Goal: Task Accomplishment & Management: Manage account settings

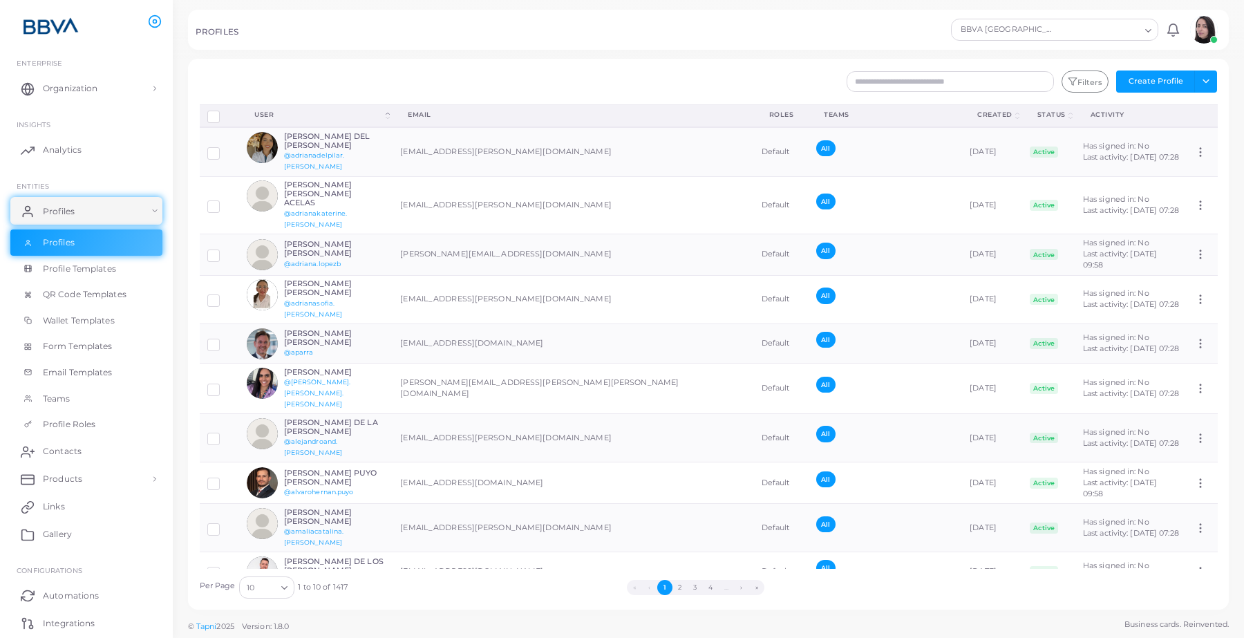
click at [1201, 35] on img at bounding box center [1204, 30] width 28 height 28
click at [930, 83] on input "text" at bounding box center [950, 81] width 207 height 21
paste input "**********"
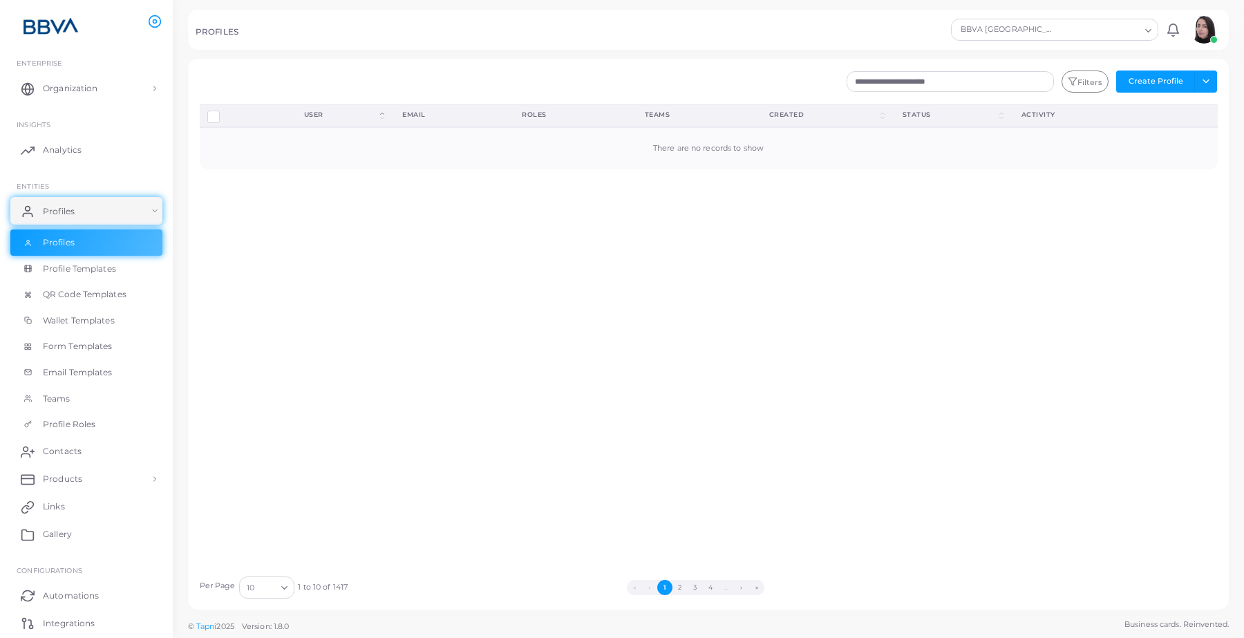
click at [281, 590] on icon "Search for option" at bounding box center [284, 588] width 10 height 10
click at [278, 571] on li "100" at bounding box center [293, 571] width 111 height 21
click at [986, 84] on input "**********" at bounding box center [950, 81] width 207 height 21
type input "*"
click at [1196, 28] on img at bounding box center [1204, 30] width 28 height 28
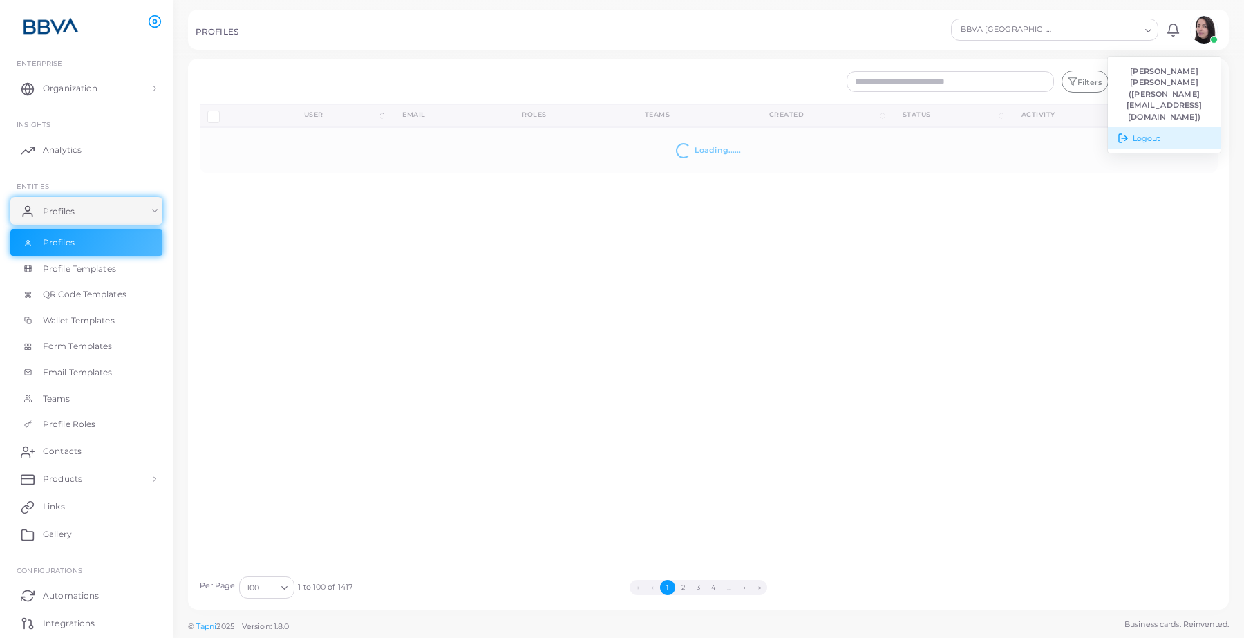
click at [1155, 133] on span "Logout" at bounding box center [1147, 139] width 28 height 12
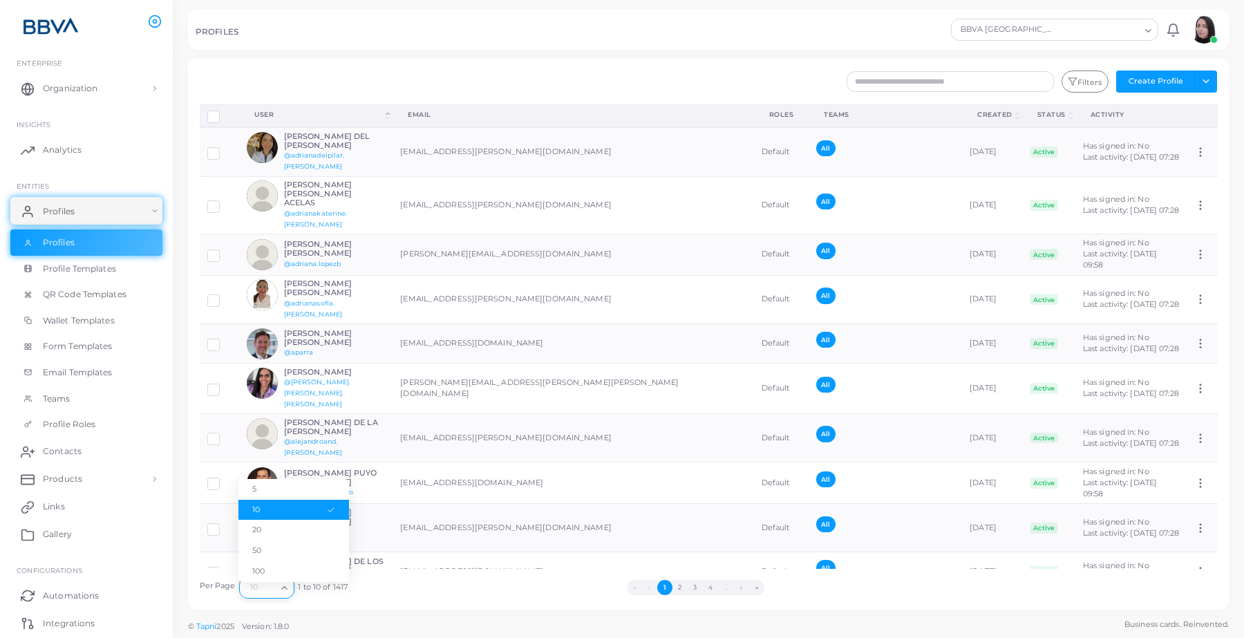
click at [286, 589] on icon "Search for option" at bounding box center [284, 588] width 10 height 10
click at [272, 568] on li "100" at bounding box center [293, 571] width 111 height 21
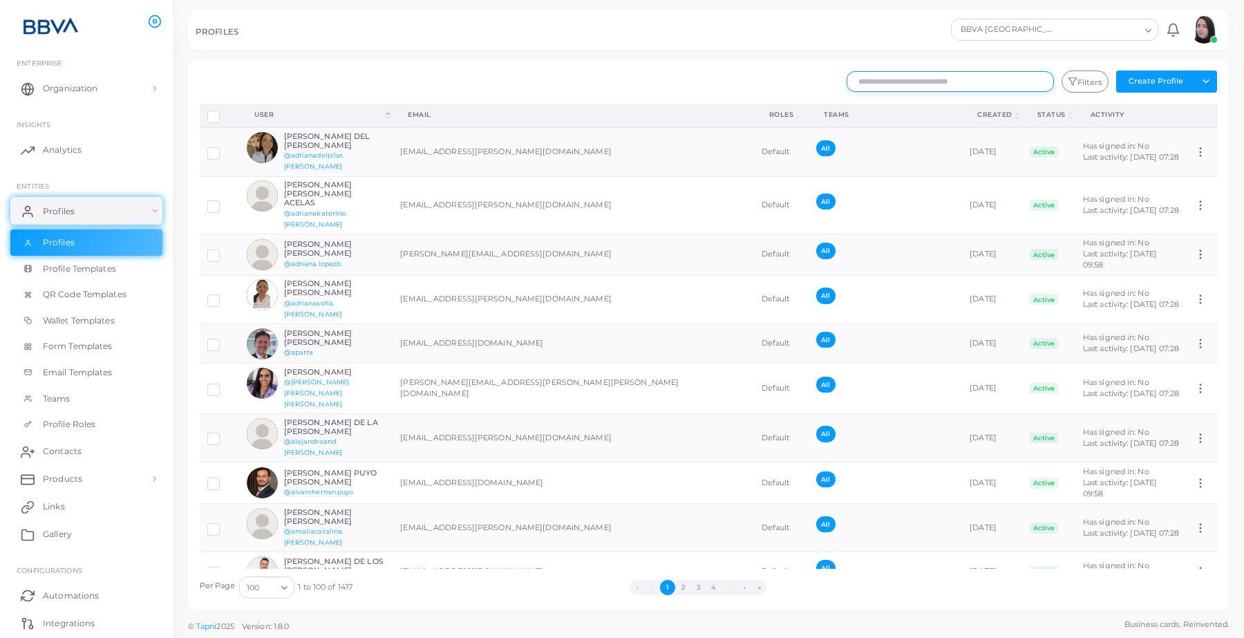
click at [945, 78] on input "text" at bounding box center [950, 81] width 207 height 21
paste input "**********"
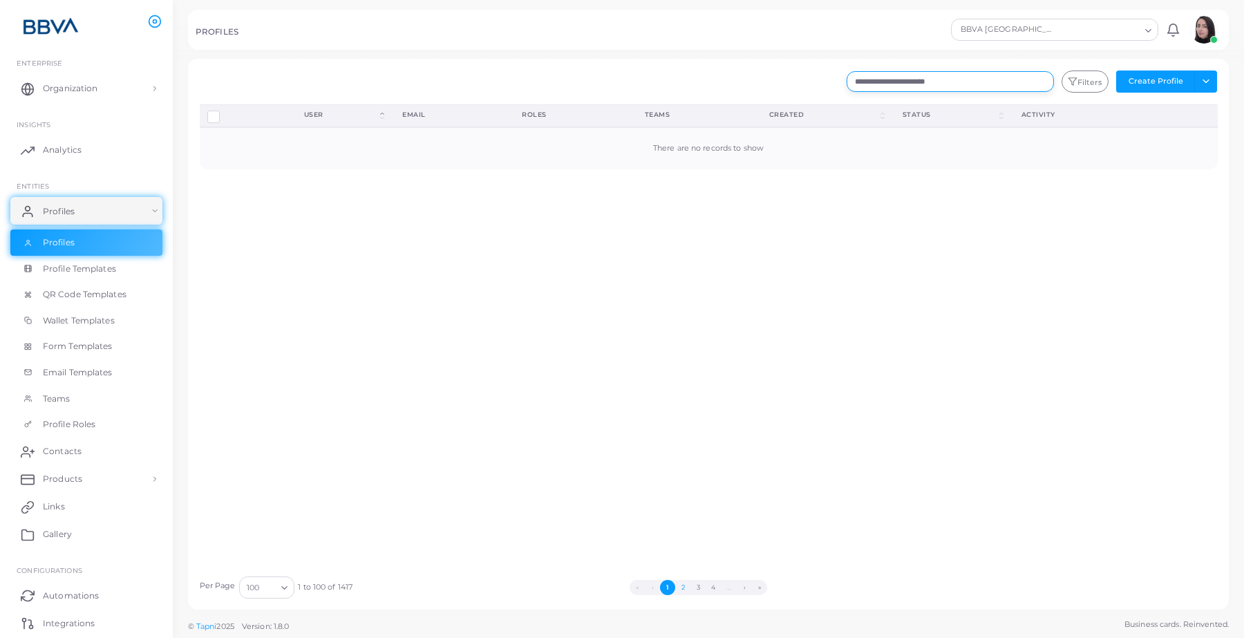
type input "**********"
click at [681, 593] on button "2" at bounding box center [682, 587] width 15 height 15
click at [706, 593] on button "3" at bounding box center [705, 587] width 15 height 15
click at [720, 593] on button "4" at bounding box center [720, 587] width 15 height 15
click at [720, 593] on button "5" at bounding box center [721, 587] width 15 height 15
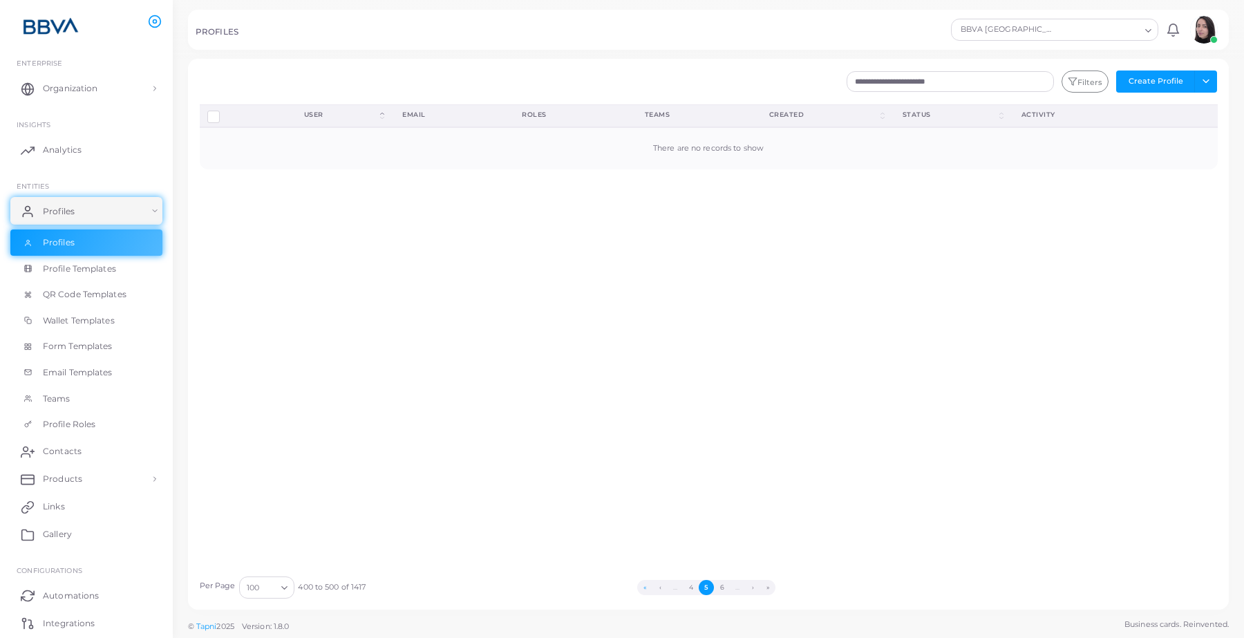
click at [647, 589] on button "«" at bounding box center [644, 587] width 15 height 15
click at [653, 589] on li "‹" at bounding box center [660, 587] width 15 height 15
click at [647, 589] on li "‹" at bounding box center [652, 587] width 15 height 15
click at [648, 433] on div "Disconnect Profiles Delete Profile Show Selections Download QRs User (Click to …" at bounding box center [708, 336] width 1033 height 465
click at [1203, 40] on img at bounding box center [1204, 30] width 28 height 28
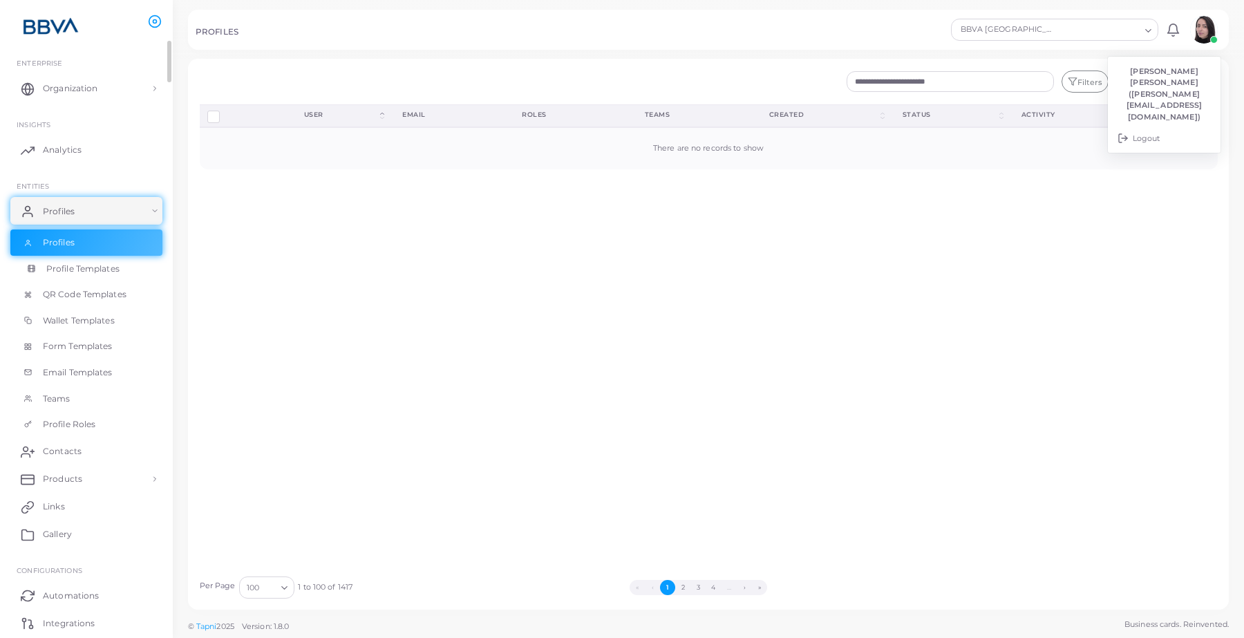
click at [78, 261] on link "Profile Templates" at bounding box center [86, 269] width 152 height 26
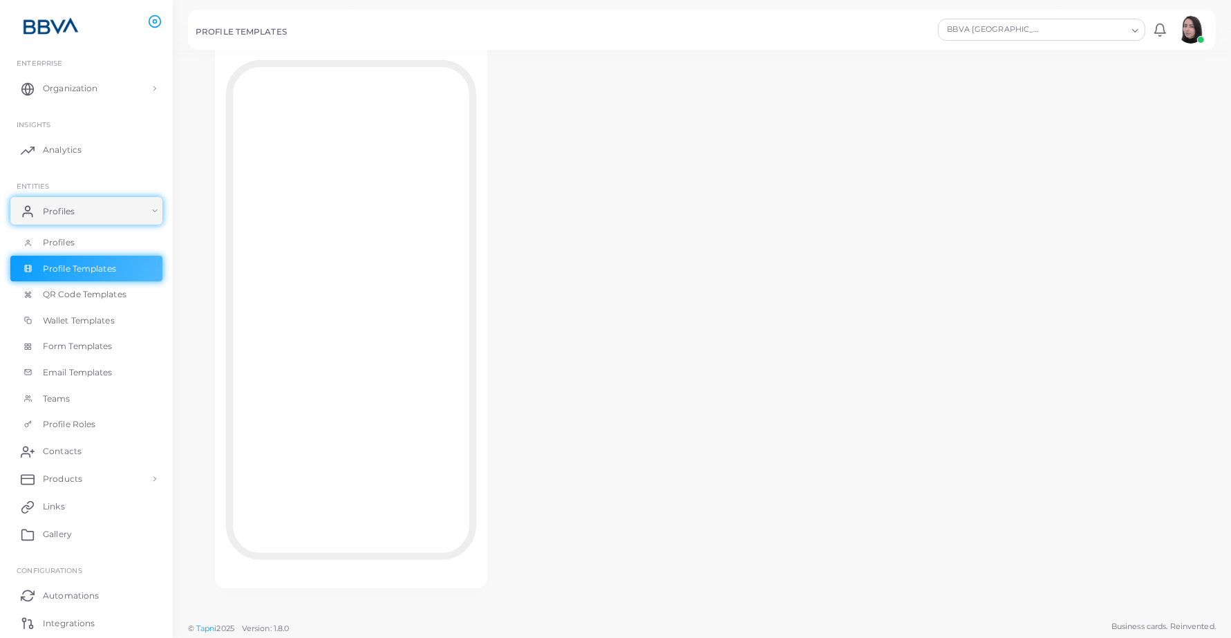
scroll to position [123, 0]
click at [522, 385] on div "BBVA RED Edit Template Assign template Duplicate Template Delete Template Copy …" at bounding box center [702, 292] width 1028 height 642
click at [49, 277] on link "Profile Templates" at bounding box center [86, 269] width 152 height 26
click at [62, 212] on span "Profiles" at bounding box center [62, 211] width 32 height 12
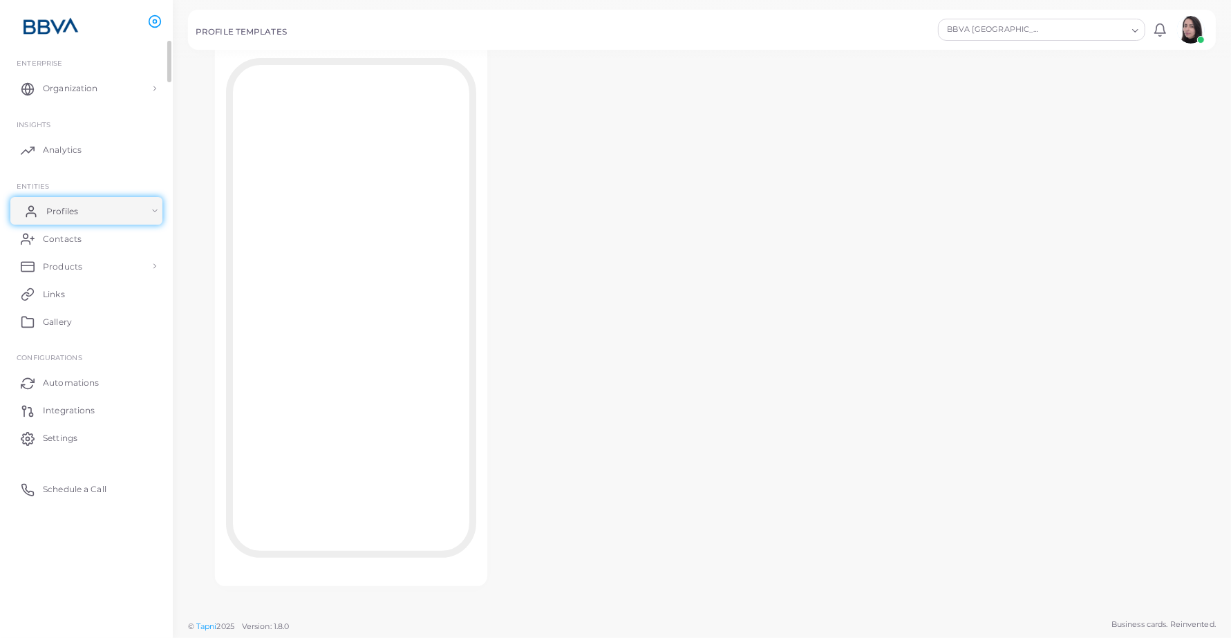
click at [93, 211] on link "Profiles" at bounding box center [86, 211] width 152 height 28
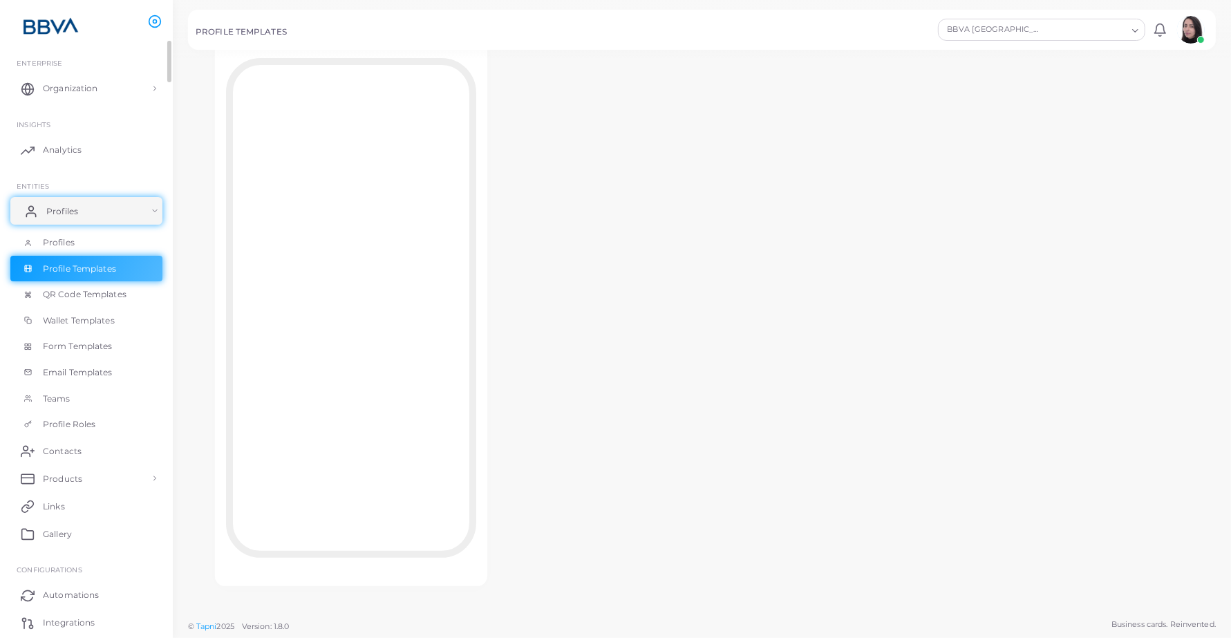
click at [93, 211] on link "Profiles" at bounding box center [86, 211] width 152 height 28
click at [53, 21] on img at bounding box center [50, 26] width 77 height 26
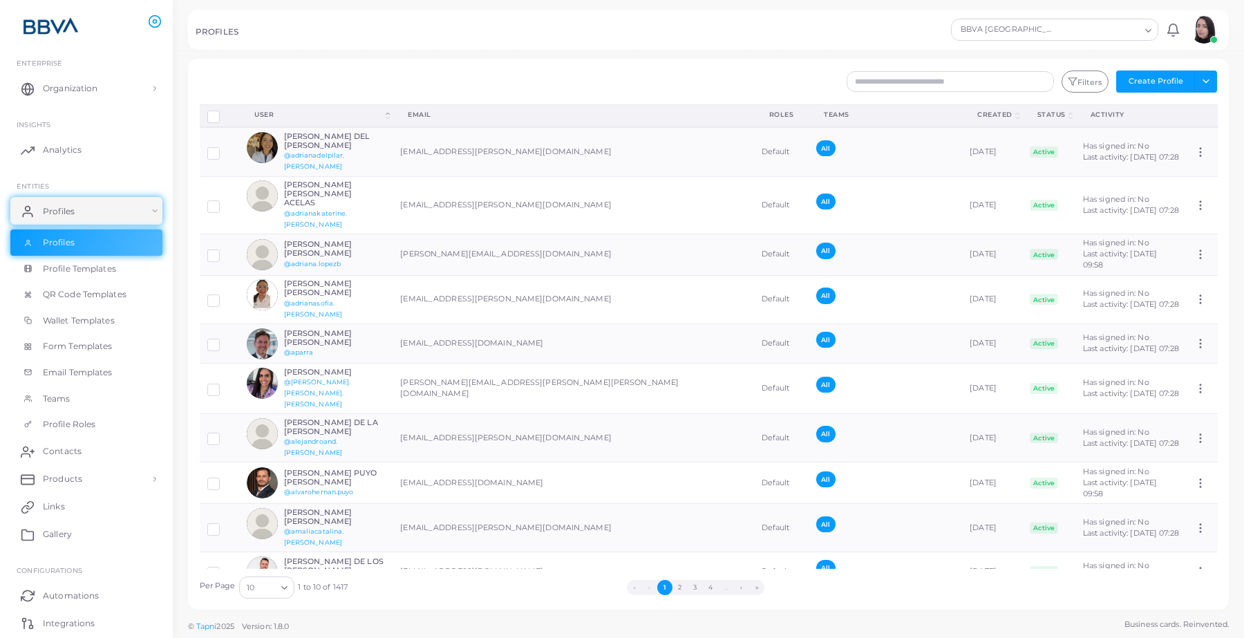
click at [281, 586] on icon "Search for option" at bounding box center [284, 588] width 10 height 10
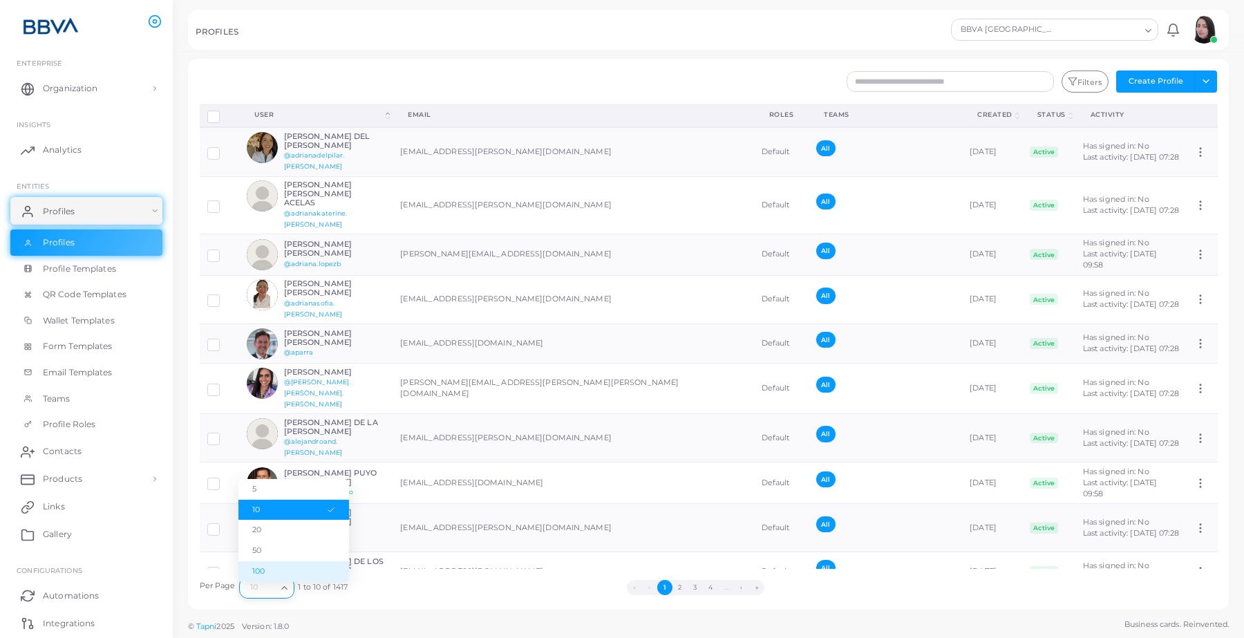
click at [280, 579] on li "100" at bounding box center [293, 571] width 111 height 21
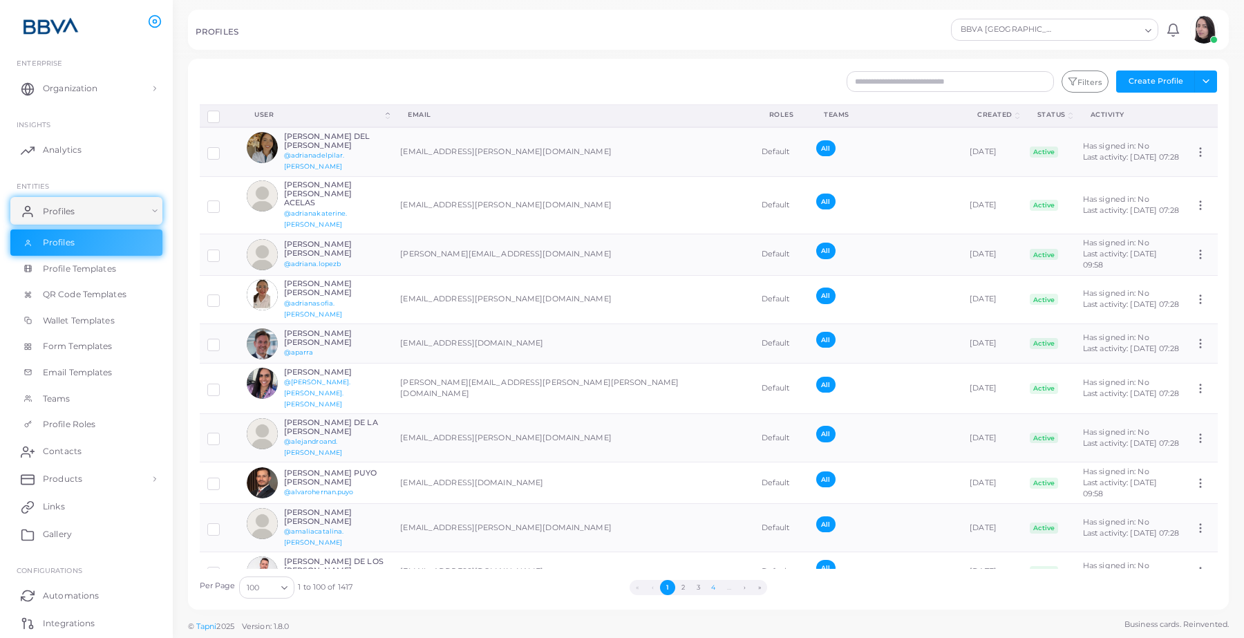
click at [714, 595] on button "4" at bounding box center [713, 587] width 15 height 15
